Goal: Task Accomplishment & Management: Manage account settings

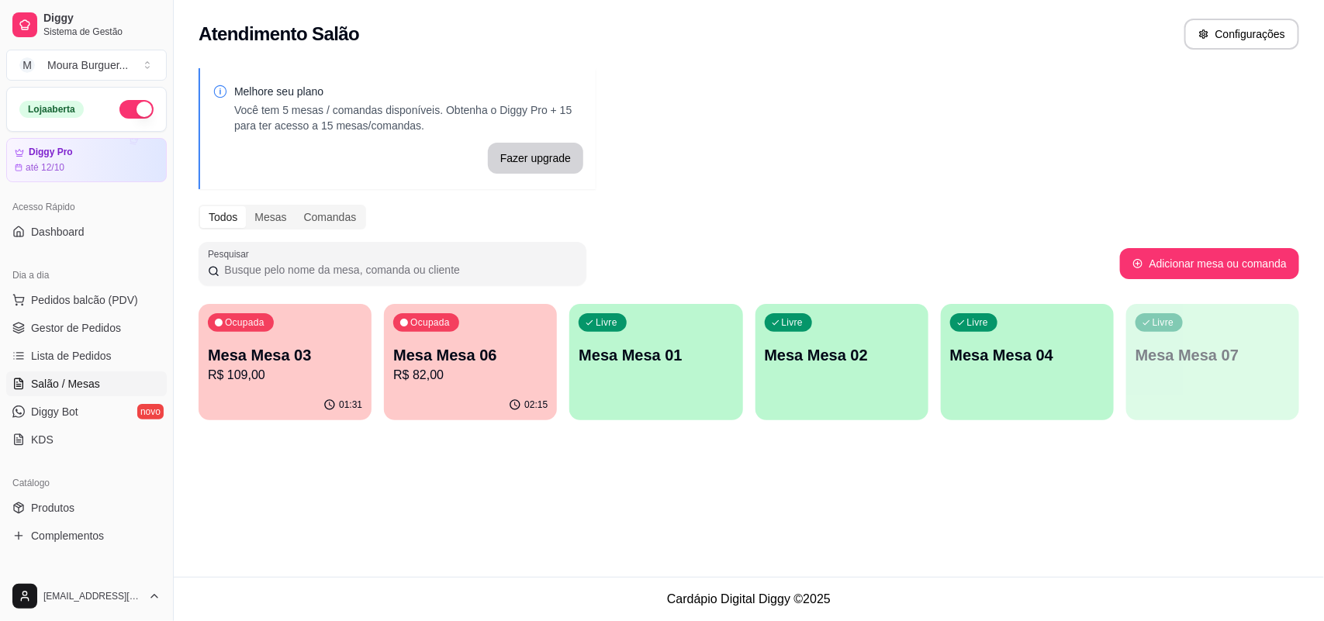
click at [443, 392] on div "02:15" at bounding box center [470, 405] width 173 height 30
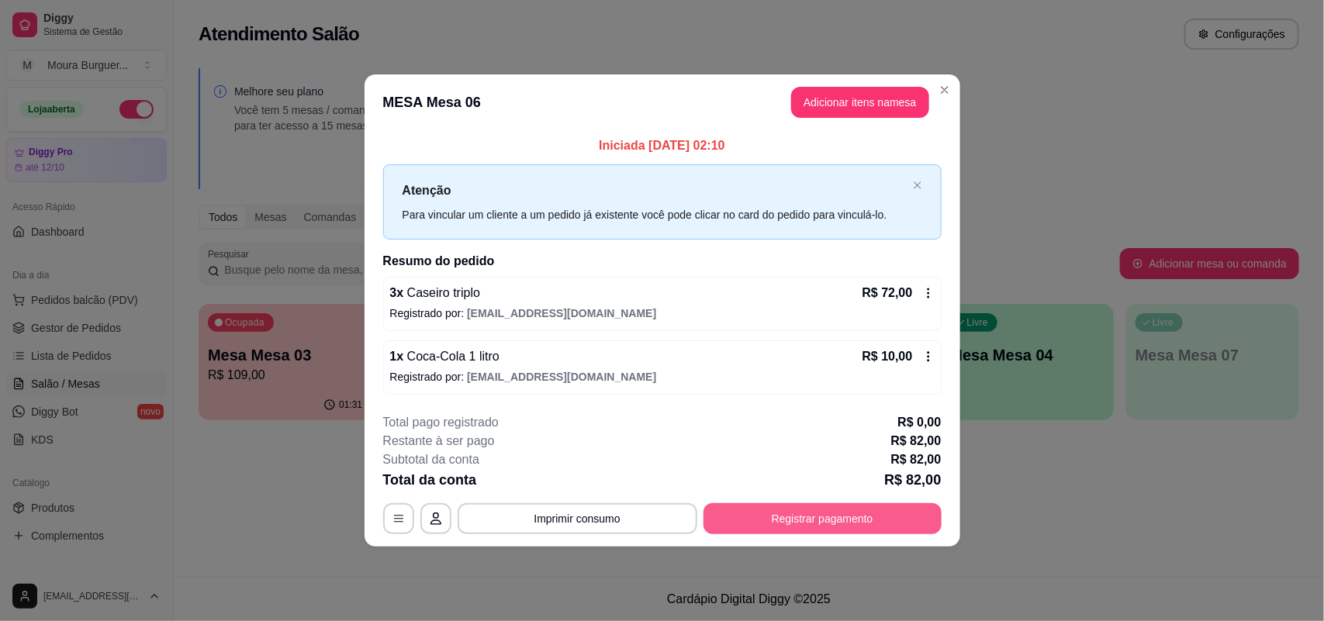
click at [841, 514] on button "Registrar pagamento" at bounding box center [822, 518] width 238 height 31
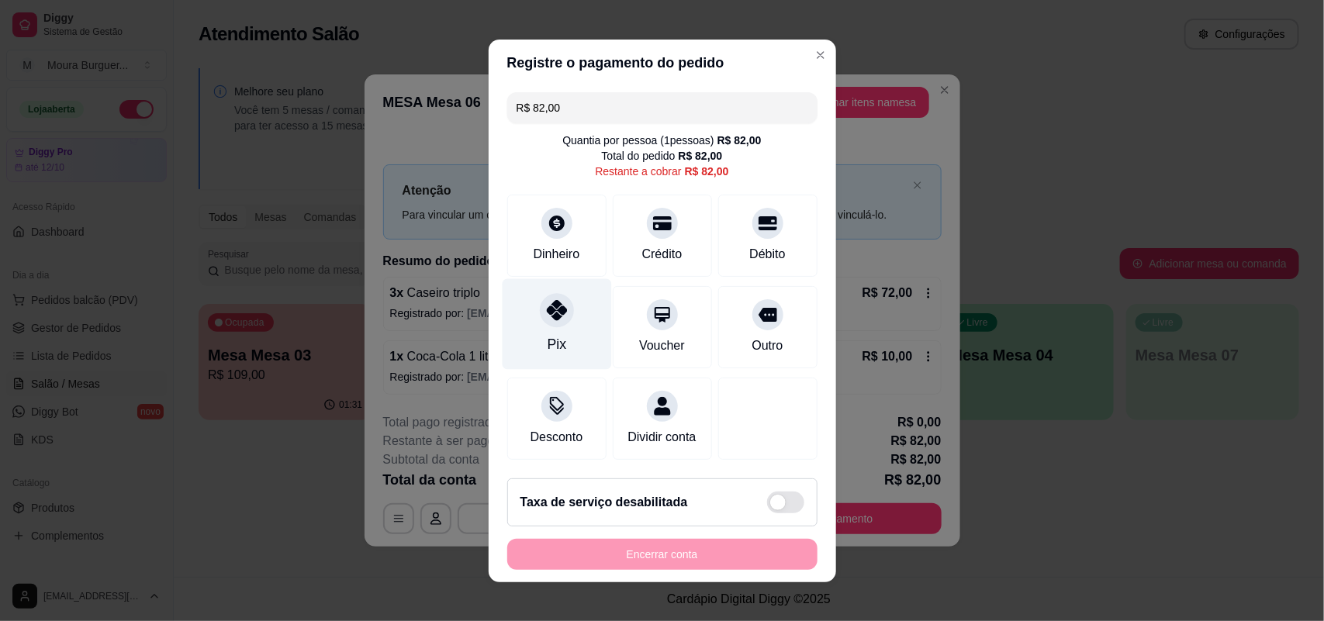
click at [552, 308] on icon at bounding box center [556, 310] width 20 height 20
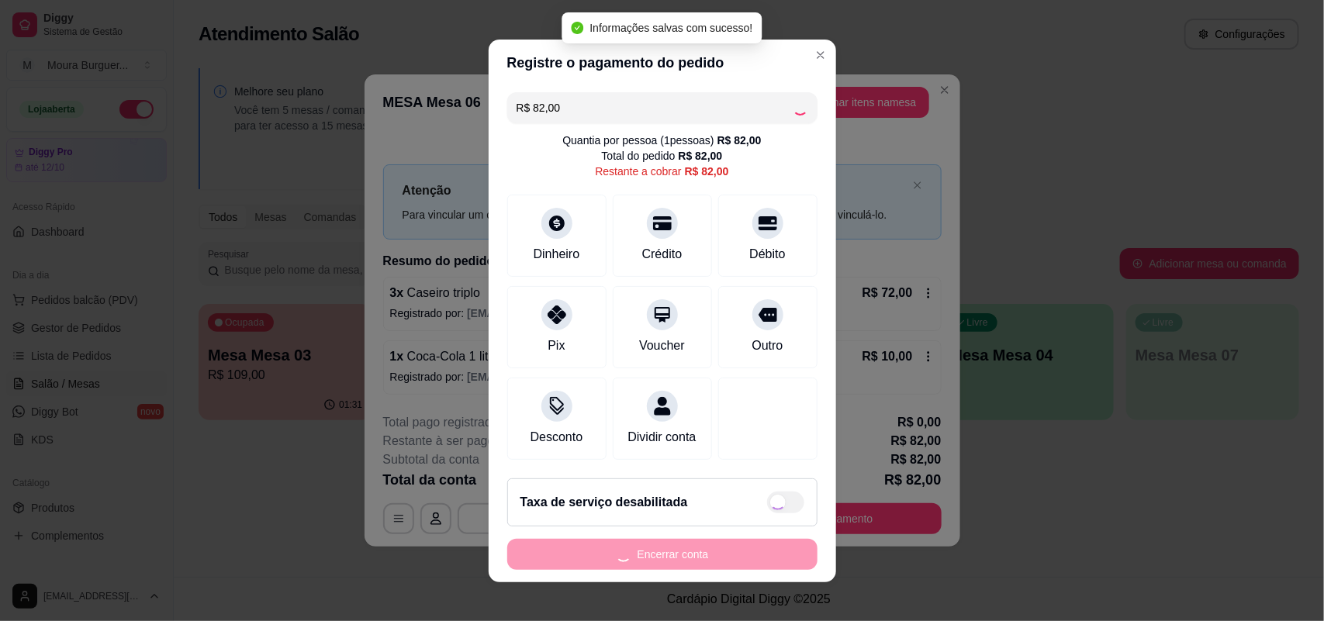
type input "R$ 0,00"
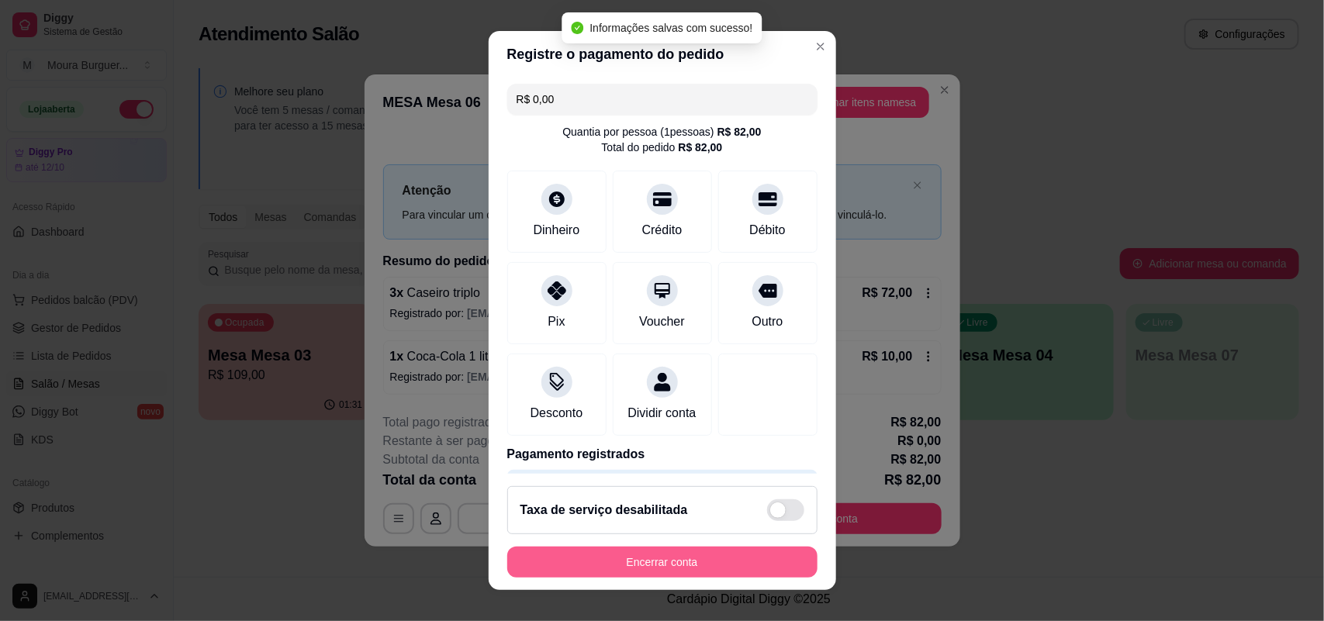
click at [626, 559] on button "Encerrar conta" at bounding box center [662, 562] width 310 height 31
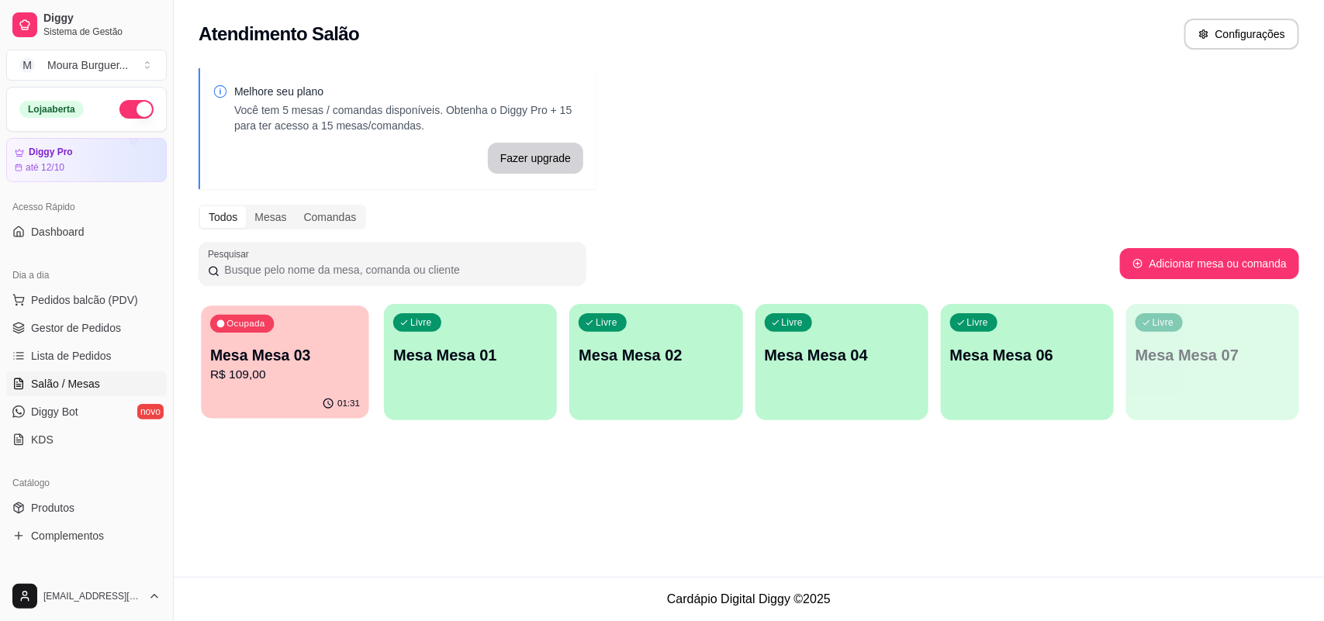
click at [268, 382] on p "R$ 109,00" at bounding box center [285, 375] width 150 height 18
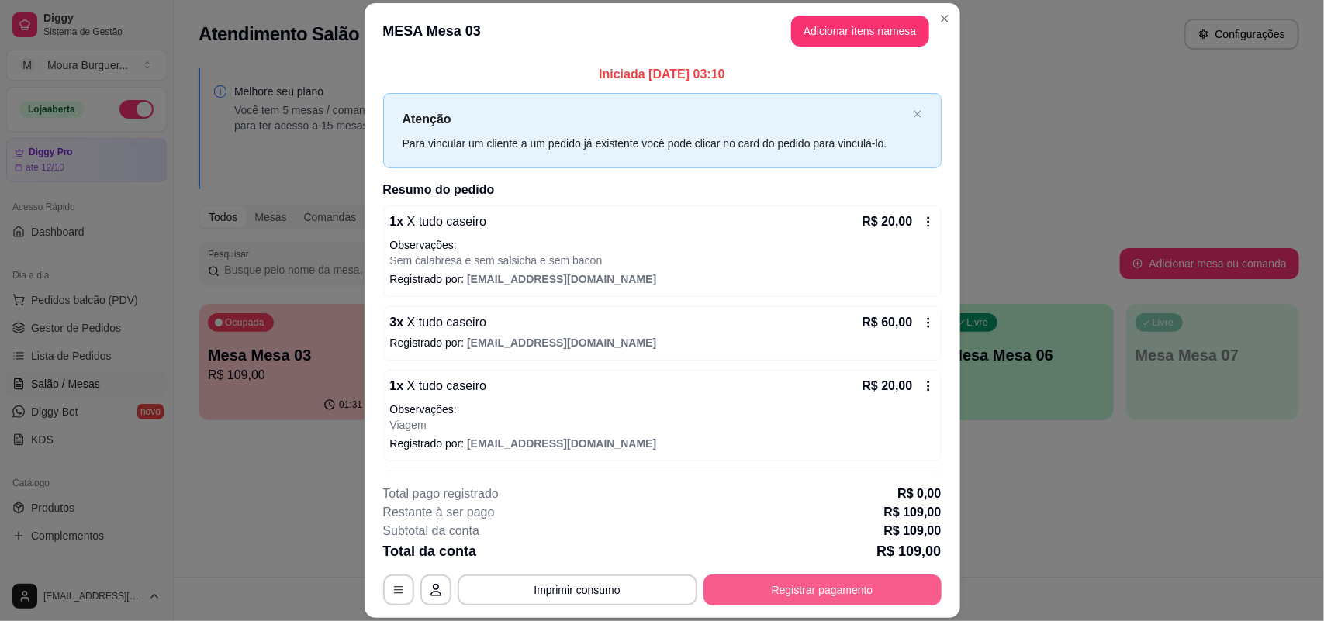
click at [735, 584] on button "Registrar pagamento" at bounding box center [822, 590] width 238 height 31
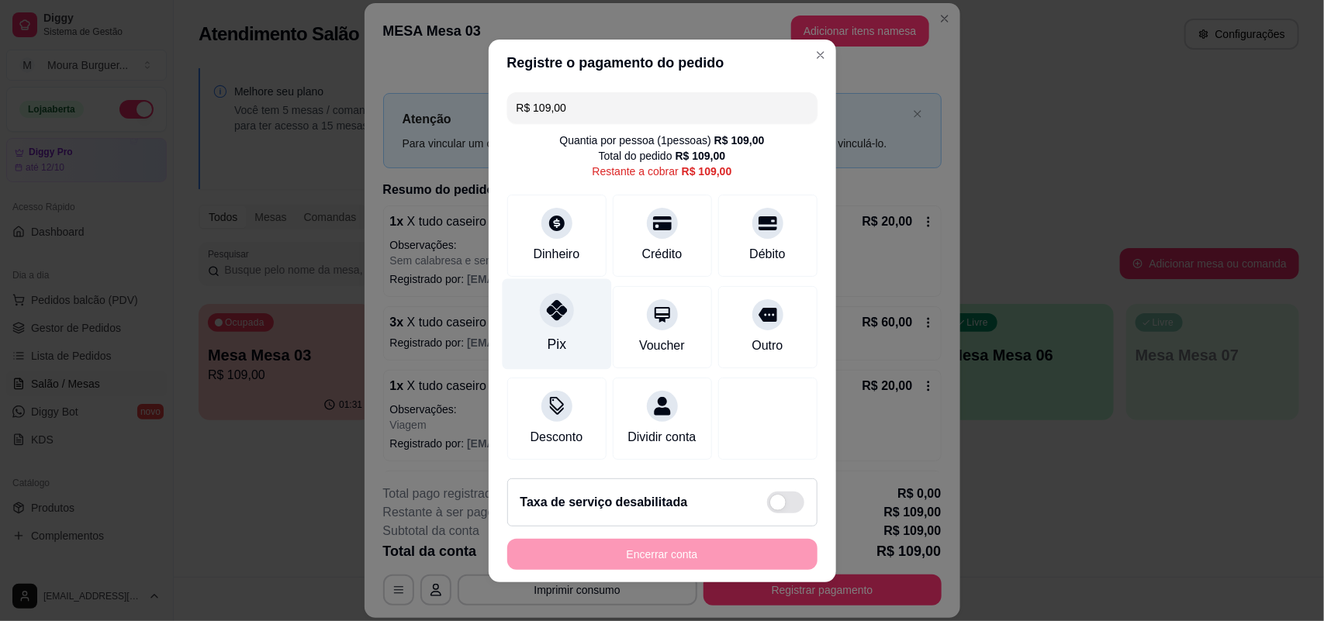
click at [524, 306] on div "Pix" at bounding box center [556, 323] width 109 height 91
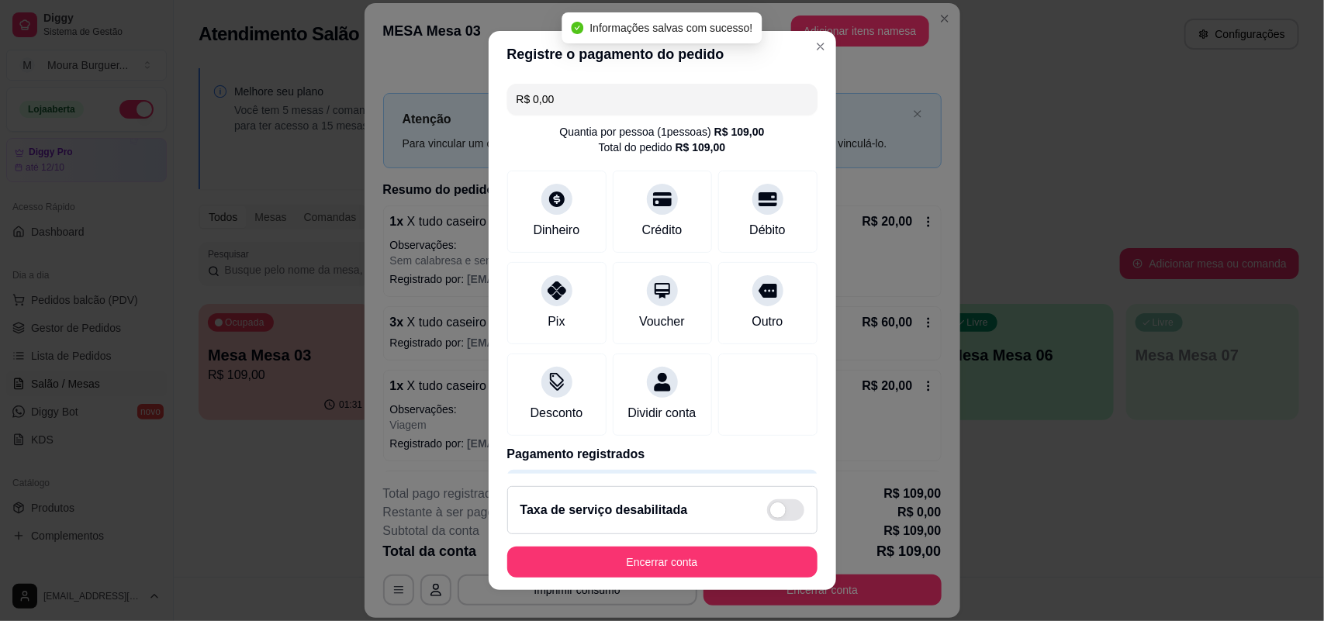
type input "R$ 0,00"
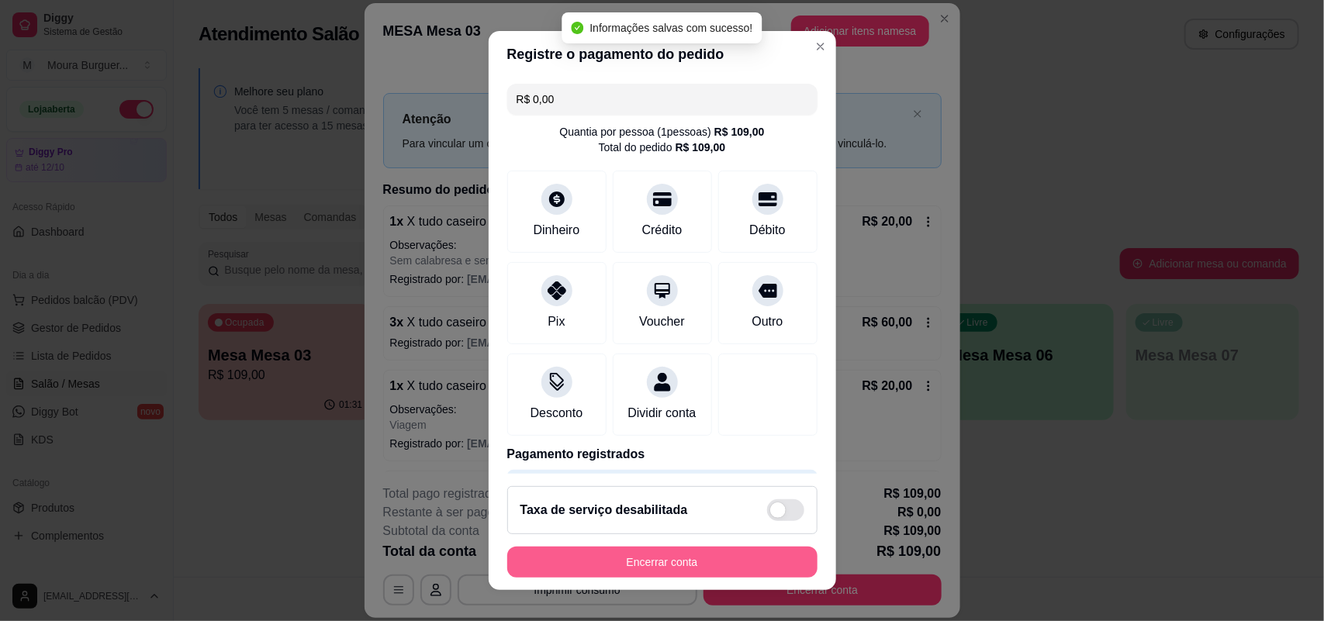
click at [637, 564] on button "Encerrar conta" at bounding box center [662, 562] width 310 height 31
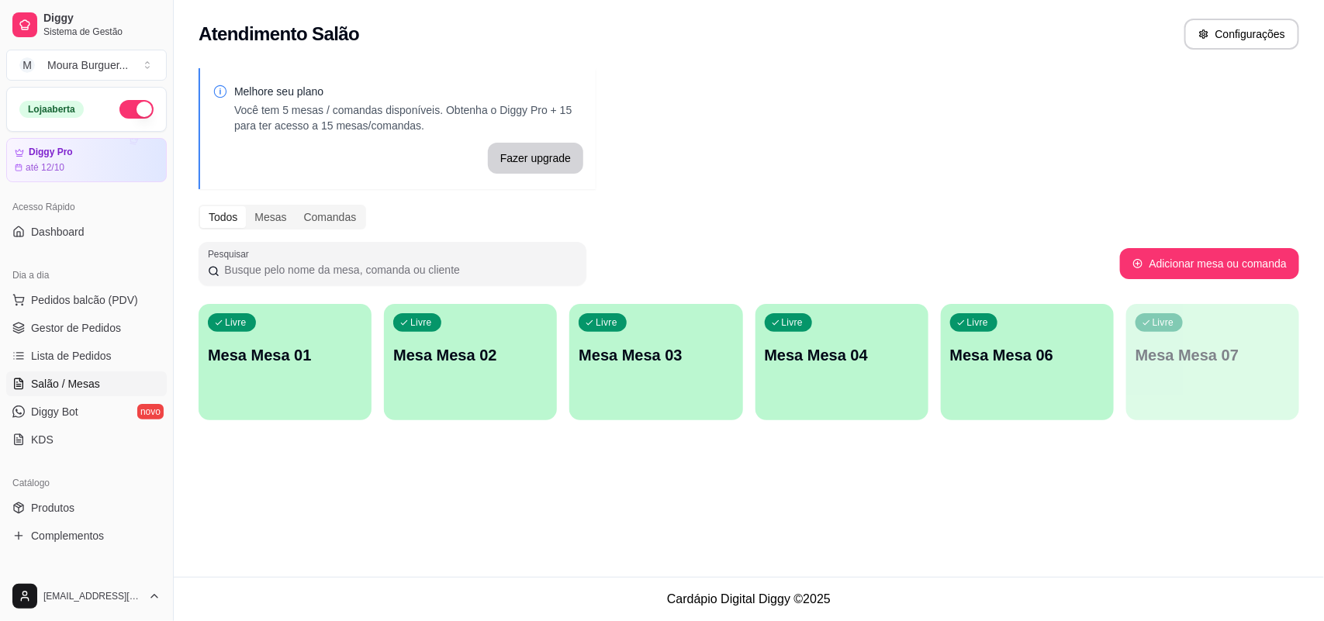
click at [1008, 359] on p "Mesa Mesa 06" at bounding box center [1027, 355] width 154 height 22
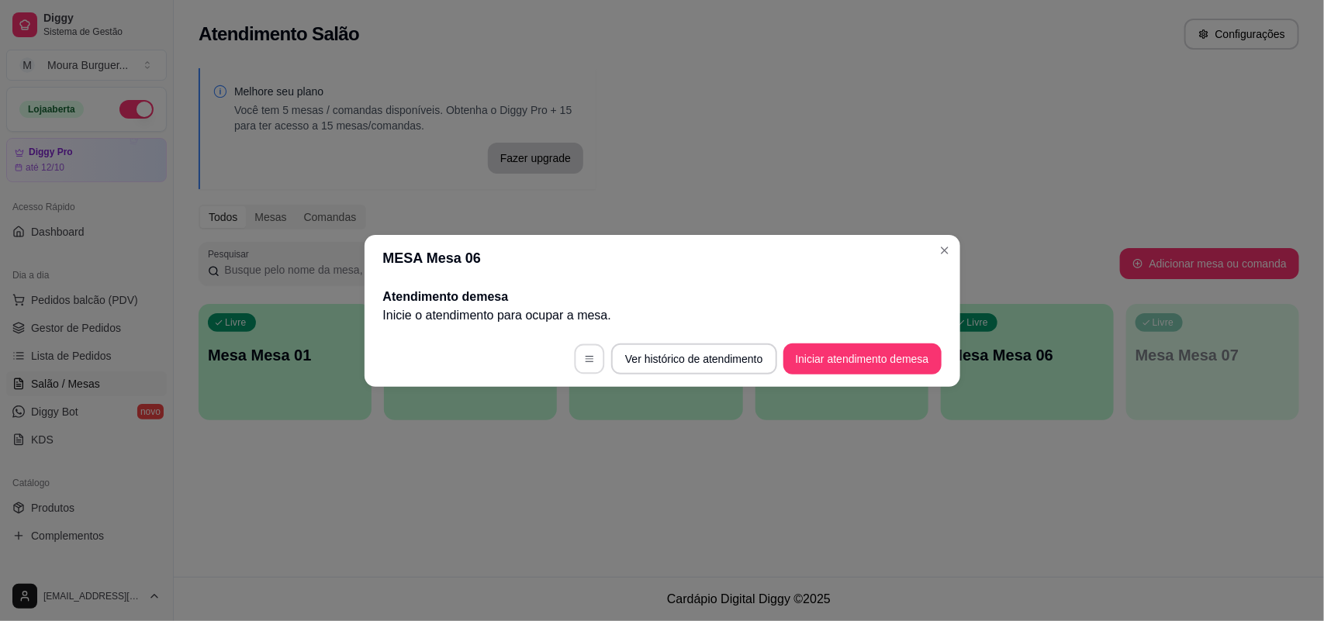
click at [584, 357] on icon "button" at bounding box center [589, 359] width 11 height 11
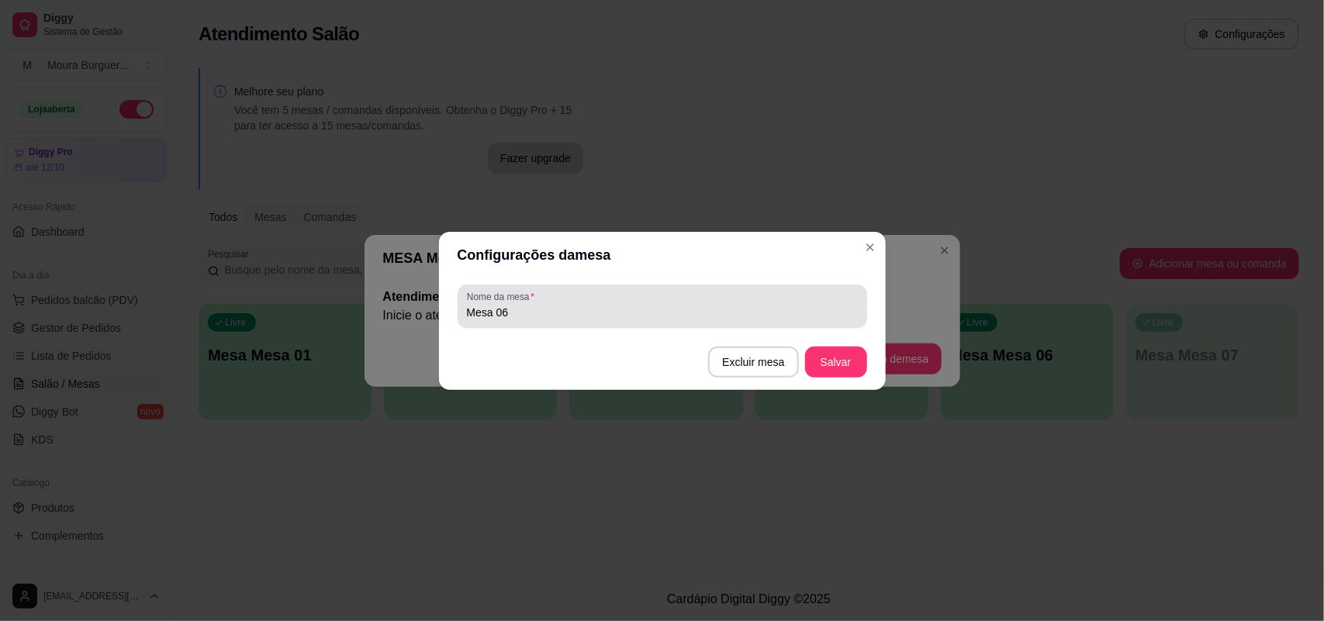
click at [578, 314] on input "Mesa 06" at bounding box center [662, 313] width 391 height 16
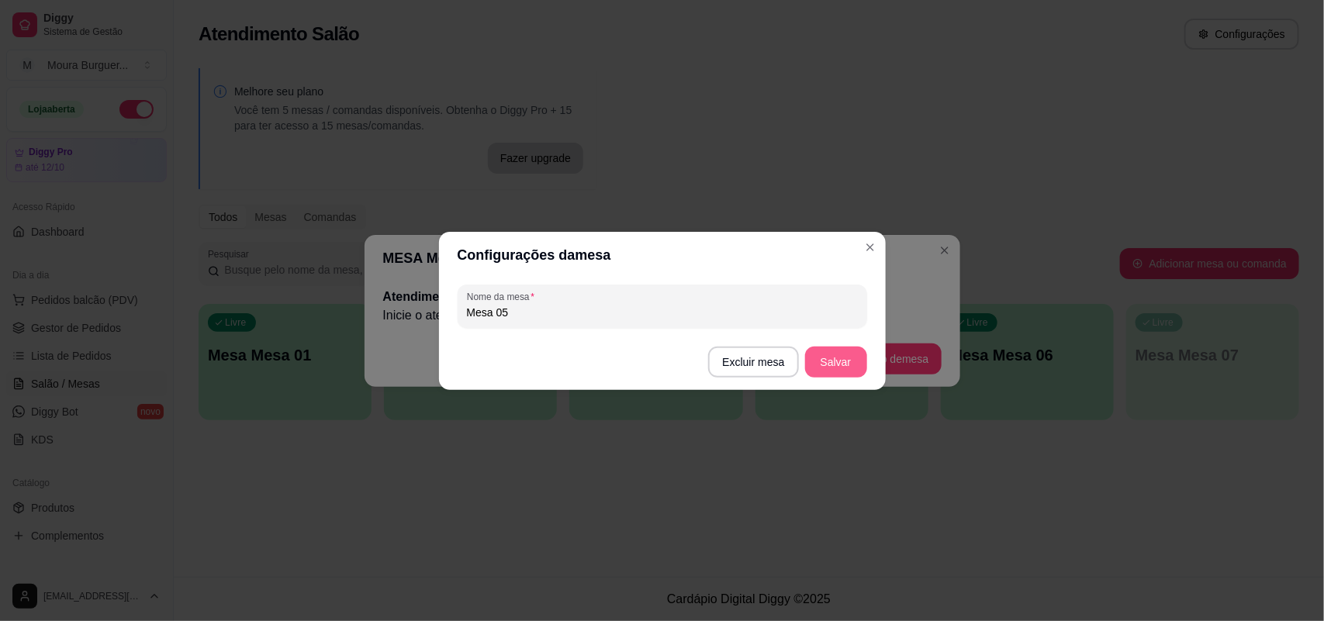
type input "Mesa 05"
click at [824, 371] on button "Salvar" at bounding box center [836, 362] width 60 height 30
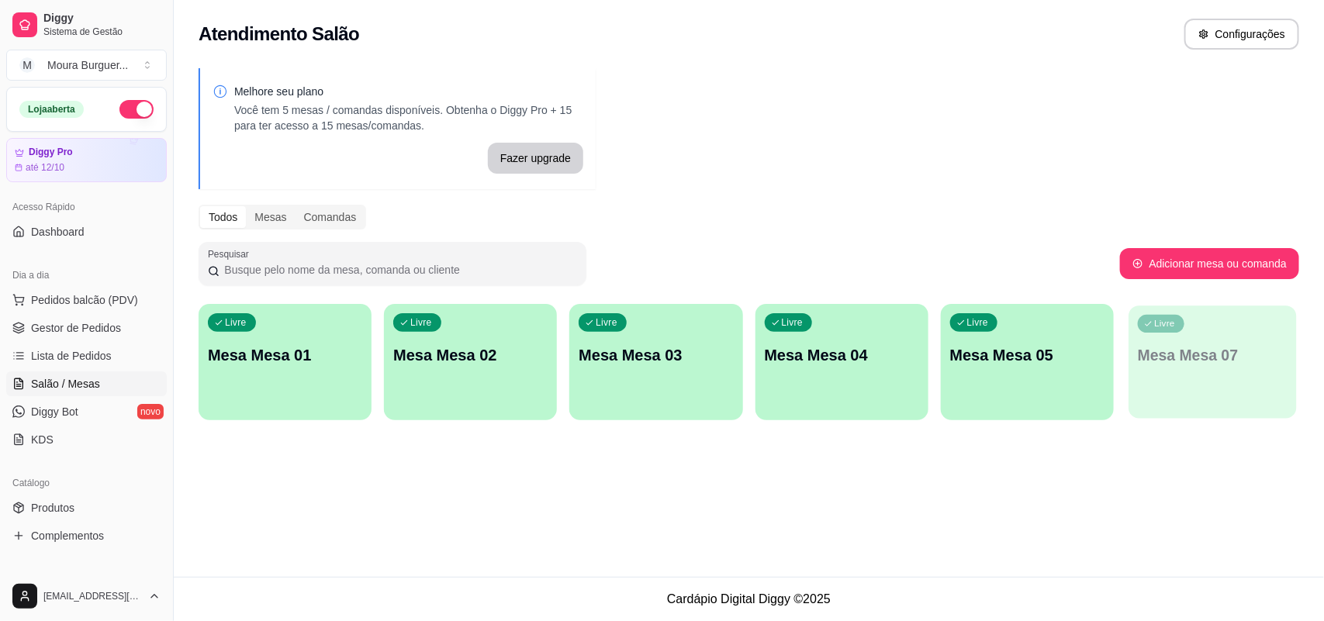
click at [1217, 376] on div "Livre Mesa Mesa 07" at bounding box center [1211, 352] width 167 height 95
click at [119, 107] on button "button" at bounding box center [136, 109] width 34 height 19
